Goal: Transaction & Acquisition: Download file/media

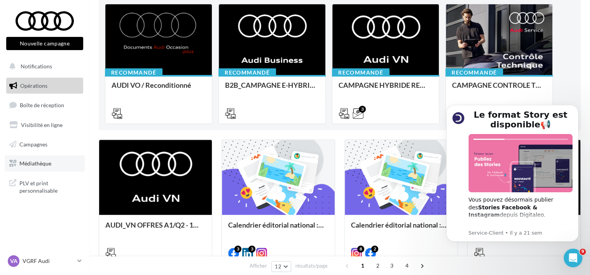
click at [41, 162] on span "Médiathèque" at bounding box center [35, 163] width 32 height 7
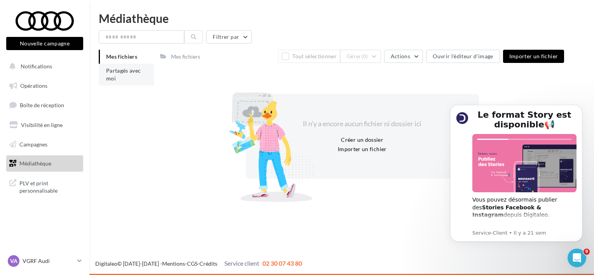
click at [124, 77] on li "Partagés avec moi" at bounding box center [126, 75] width 55 height 22
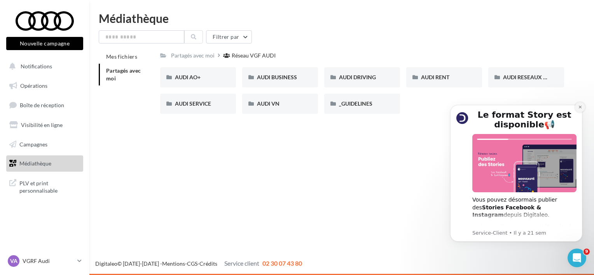
click at [578, 107] on icon "Dismiss notification" at bounding box center [580, 107] width 4 height 4
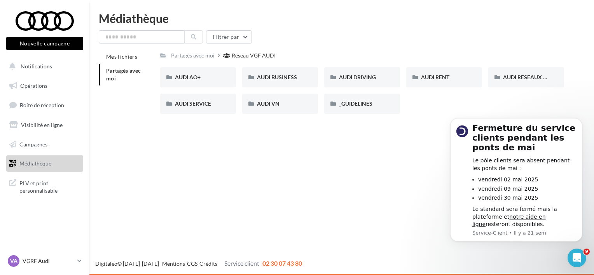
click at [392, 136] on div "Nouvelle campagne Nouvelle campagne Notifications Opérations Boîte de réception…" at bounding box center [297, 137] width 594 height 275
click at [285, 77] on span "AUDI BUSINESS" at bounding box center [277, 77] width 40 height 7
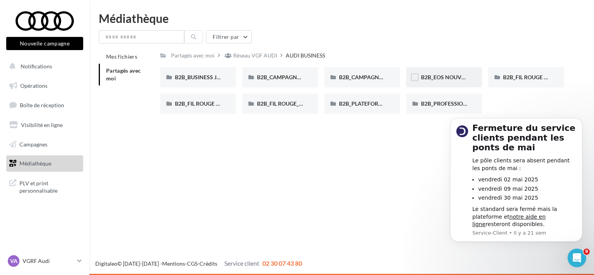
click at [454, 80] on span "B2B_EOS NOUVEAUX MODÈLES" at bounding box center [462, 77] width 82 height 7
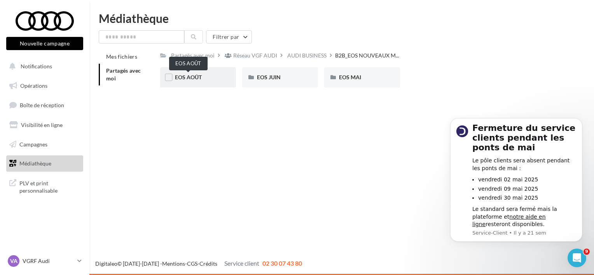
click at [201, 77] on span "EOS AOÛT" at bounding box center [188, 77] width 27 height 7
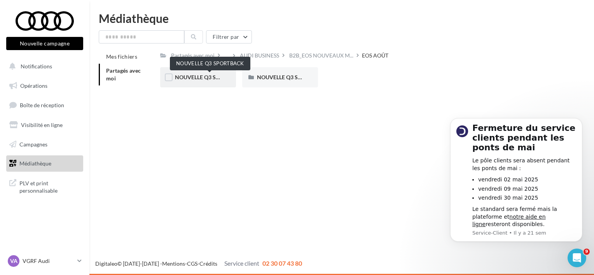
click at [200, 77] on span "NOUVELLE Q3 SPORTBACK" at bounding box center [210, 77] width 70 height 7
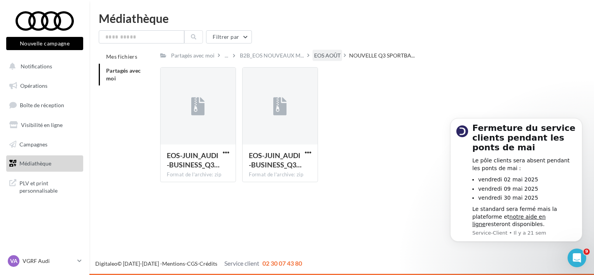
click at [321, 54] on div "EOS AOÛT" at bounding box center [327, 56] width 26 height 8
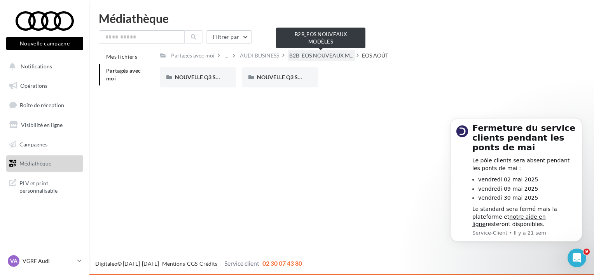
click at [304, 55] on span "B2B_EOS NOUVEAUX M..." at bounding box center [321, 56] width 64 height 8
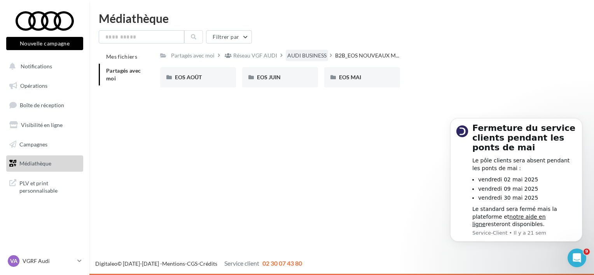
click at [304, 56] on div "AUDI BUSINESS" at bounding box center [306, 56] width 39 height 8
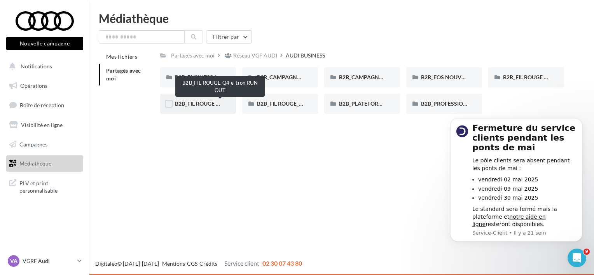
click at [208, 105] on span "B2B_FIL ROUGE Q4 e-tron RUN OUT" at bounding box center [220, 103] width 90 height 7
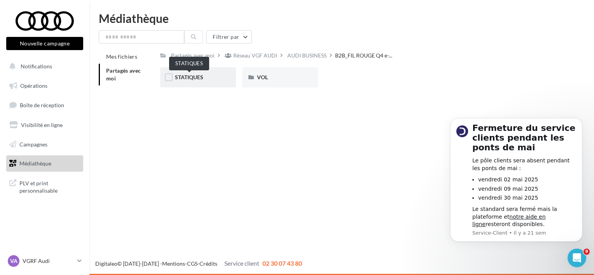
click at [196, 76] on span "STATIQUES" at bounding box center [189, 77] width 28 height 7
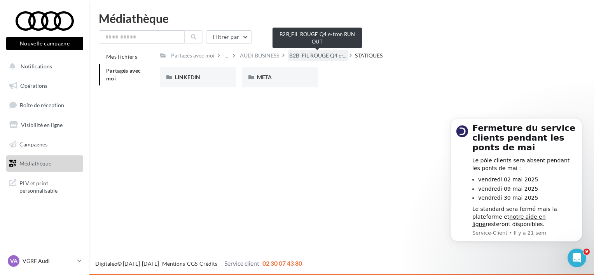
click at [315, 57] on span "B2B_FIL ROUGE Q4 e-..." at bounding box center [317, 56] width 57 height 8
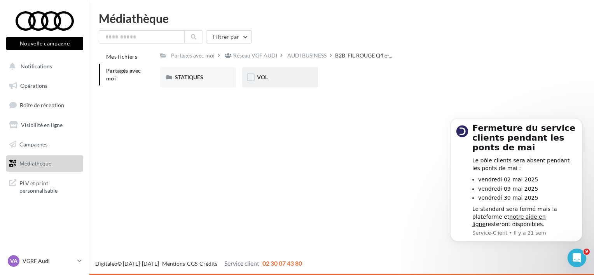
click at [269, 75] on div "VOL" at bounding box center [280, 77] width 46 height 8
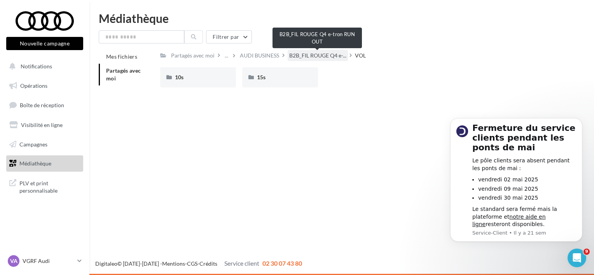
click at [298, 56] on span "B2B_FIL ROUGE Q4 e-..." at bounding box center [317, 56] width 57 height 8
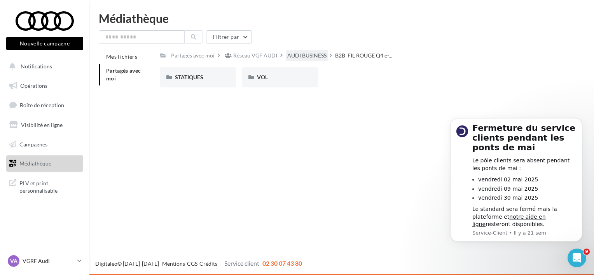
click at [298, 56] on div "AUDI BUSINESS" at bounding box center [306, 56] width 39 height 8
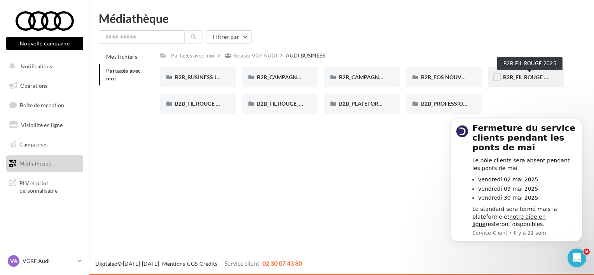
click at [514, 78] on span "B2B_FIL ROUGE 2025" at bounding box center [529, 77] width 53 height 7
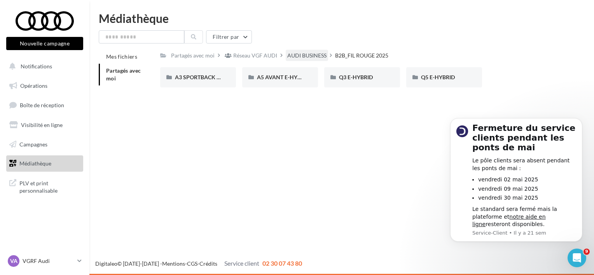
click at [295, 52] on div "AUDI BUSINESS" at bounding box center [306, 56] width 39 height 8
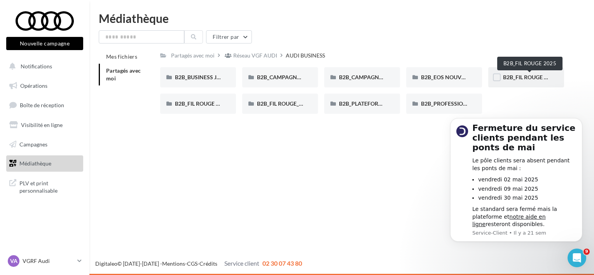
click at [519, 75] on span "B2B_FIL ROUGE 2025" at bounding box center [529, 77] width 53 height 7
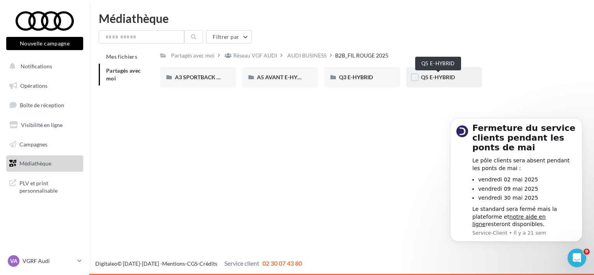
click at [433, 79] on span "Q5 E-HYBRID" at bounding box center [438, 77] width 34 height 7
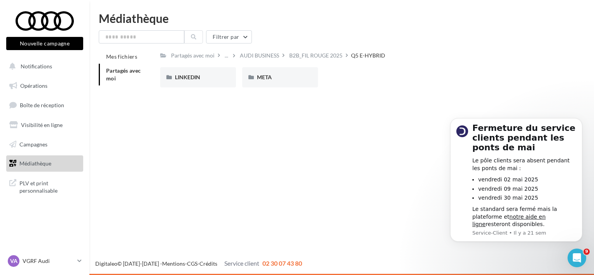
click at [313, 48] on div "Filtrer par Mes fichiers Partagés avec moi Partagés avec moi ... AUDI BUSINESS …" at bounding box center [342, 64] width 486 height 68
click at [310, 51] on div "B2B_FIL ROUGE 2025" at bounding box center [316, 55] width 56 height 11
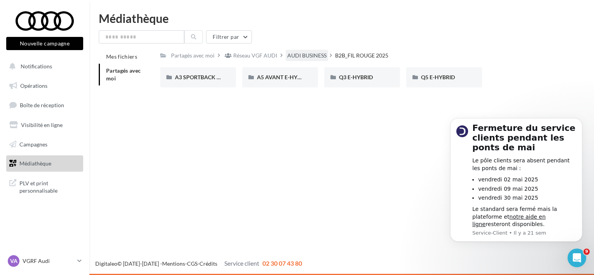
click at [296, 50] on div "AUDI BUSINESS" at bounding box center [307, 55] width 42 height 11
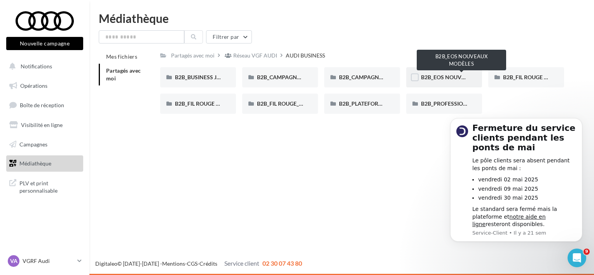
click at [446, 74] on span "B2B_EOS NOUVEAUX MODÈLES" at bounding box center [462, 77] width 82 height 7
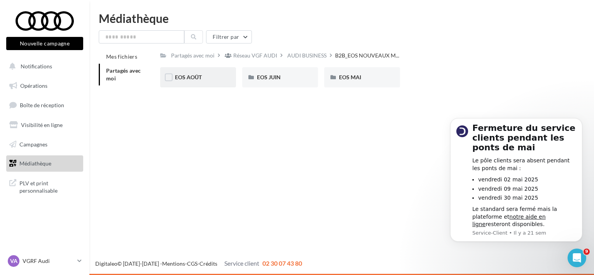
click at [193, 78] on span "EOS AOÛT" at bounding box center [188, 77] width 27 height 7
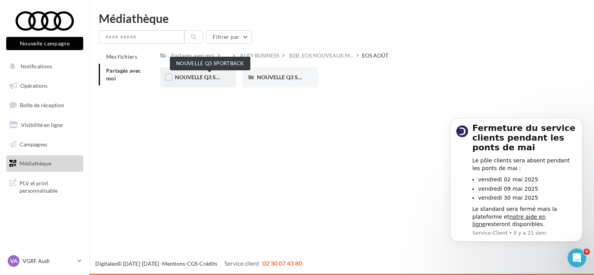
click at [214, 78] on span "NOUVELLE Q3 SPORTBACK" at bounding box center [210, 77] width 70 height 7
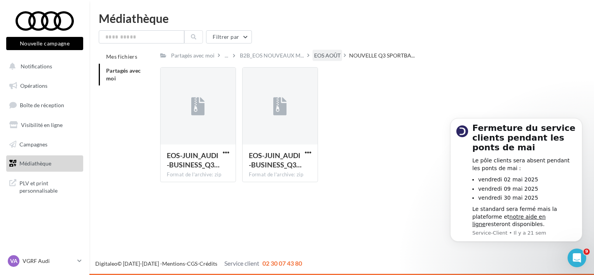
click at [319, 59] on div "EOS AOÛT" at bounding box center [327, 56] width 26 height 8
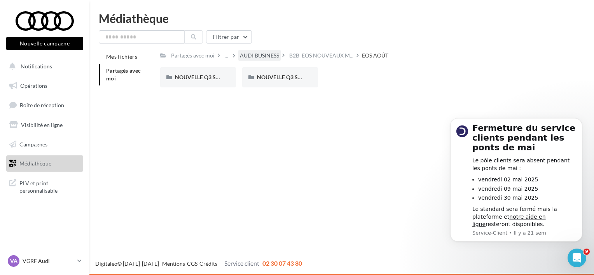
click at [267, 54] on div "AUDI BUSINESS" at bounding box center [259, 56] width 39 height 8
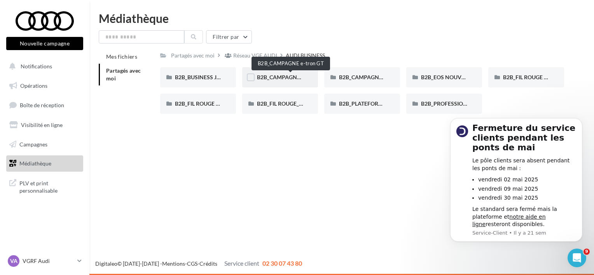
click at [289, 79] on span "B2B_CAMPAGNE e-tron GT" at bounding box center [291, 77] width 68 height 7
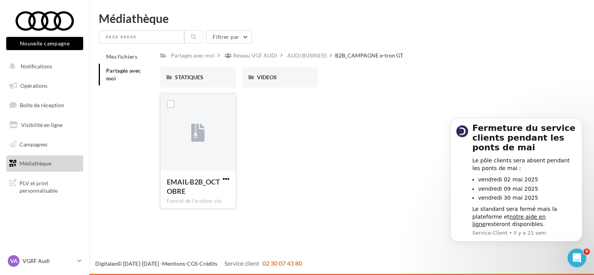
click at [227, 178] on span "button" at bounding box center [226, 179] width 7 height 7
click at [216, 190] on button "Télécharger" at bounding box center [192, 194] width 78 height 20
